Goal: Check status: Check status

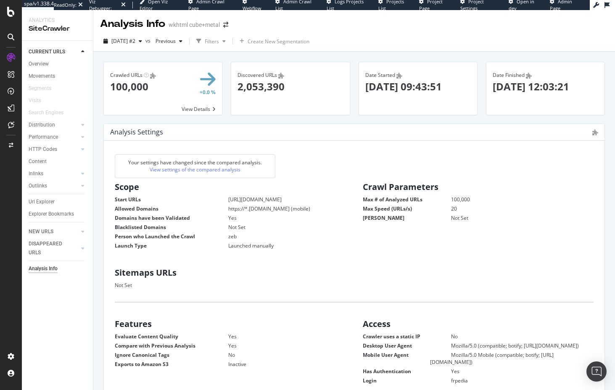
click at [10, 9] on icon at bounding box center [11, 12] width 8 height 10
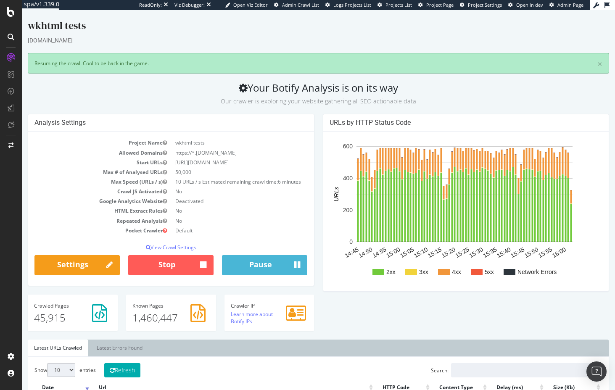
click at [292, 2] on span "Admin Crawl List" at bounding box center [300, 5] width 37 height 6
click at [299, 4] on span "Admin Crawl List" at bounding box center [300, 5] width 37 height 6
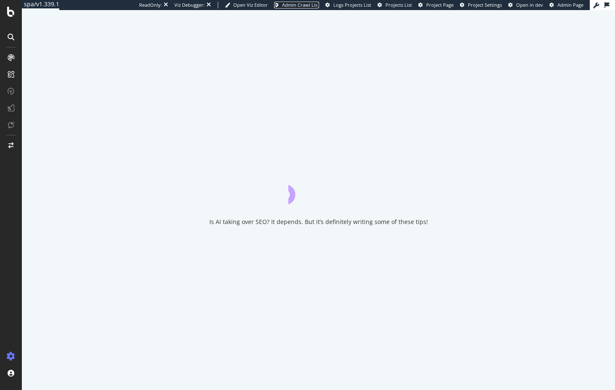
click at [301, 5] on span "Admin Crawl List" at bounding box center [300, 5] width 37 height 6
